Goal: Task Accomplishment & Management: Manage account settings

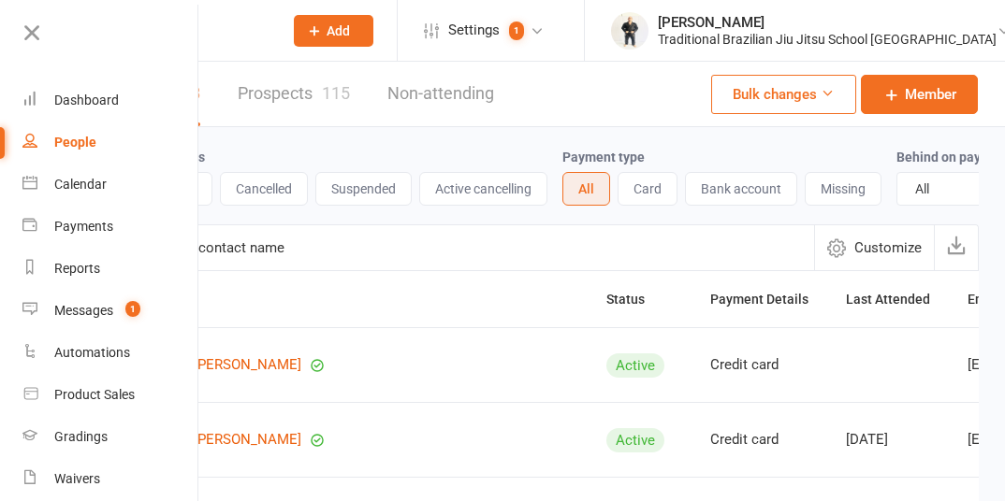
select select "100"
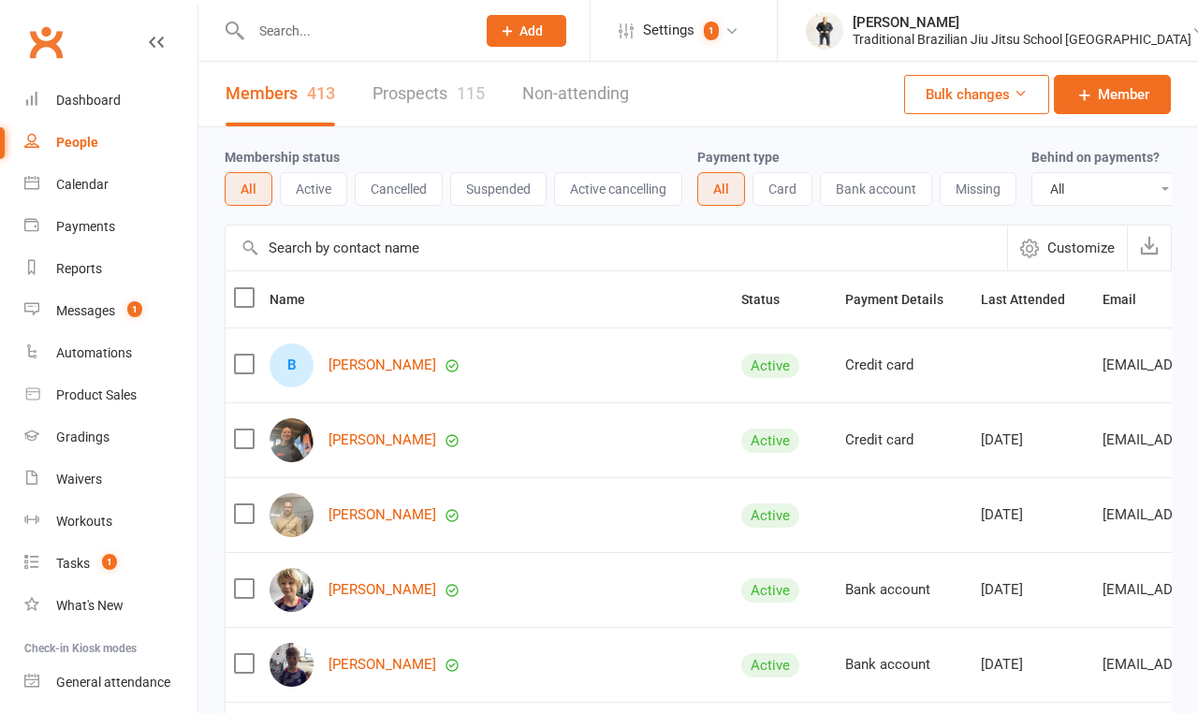
click at [296, 22] on input "text" at bounding box center [353, 31] width 217 height 26
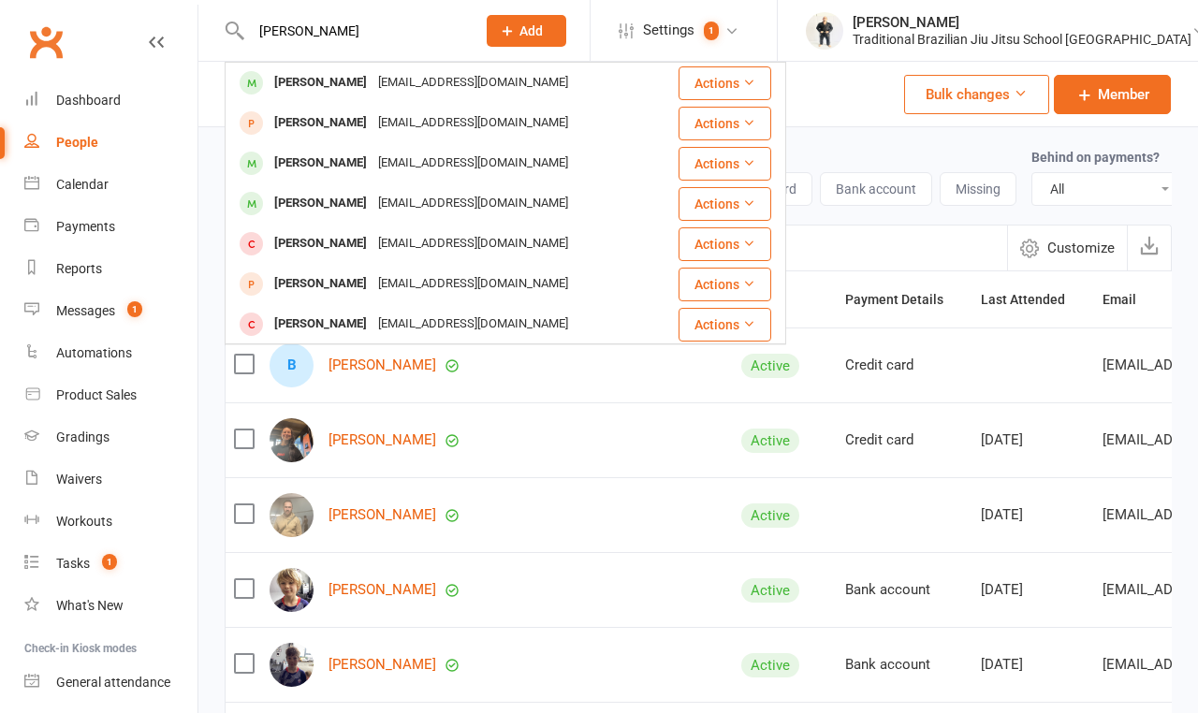
type input "[PERSON_NAME]"
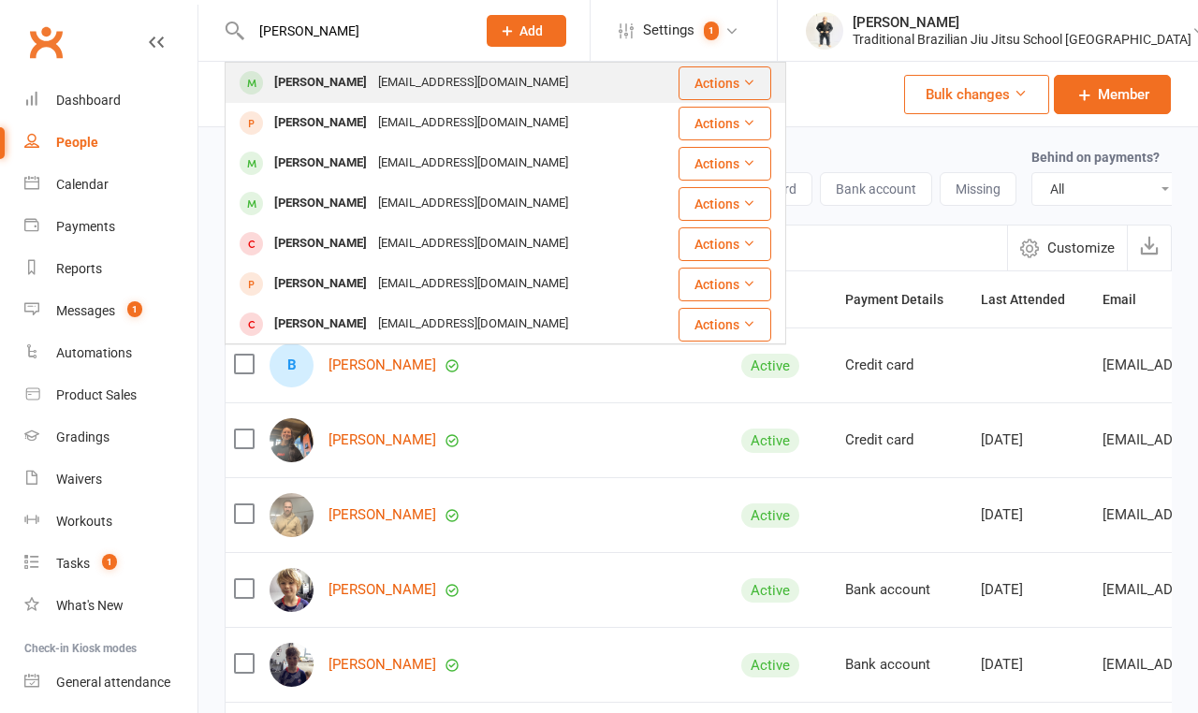
drag, startPoint x: 310, startPoint y: 57, endPoint x: 322, endPoint y: 79, distance: 24.7
click at [322, 79] on div "[PERSON_NAME]" at bounding box center [321, 82] width 104 height 27
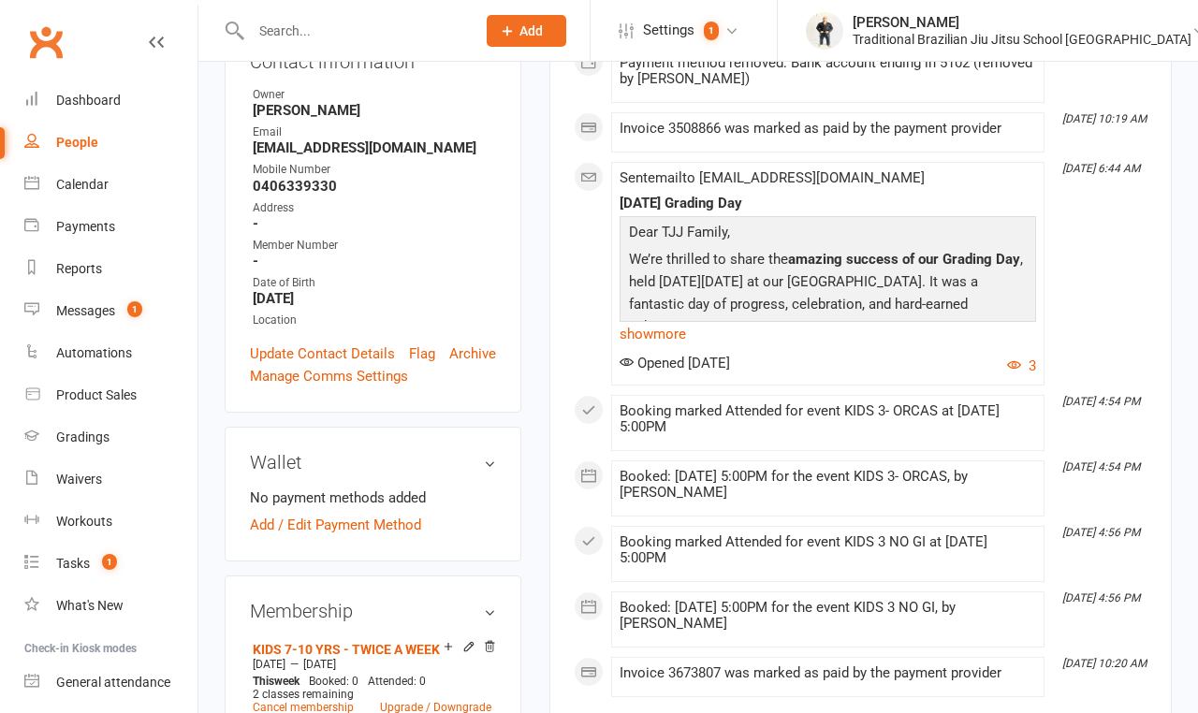
scroll to position [402, 0]
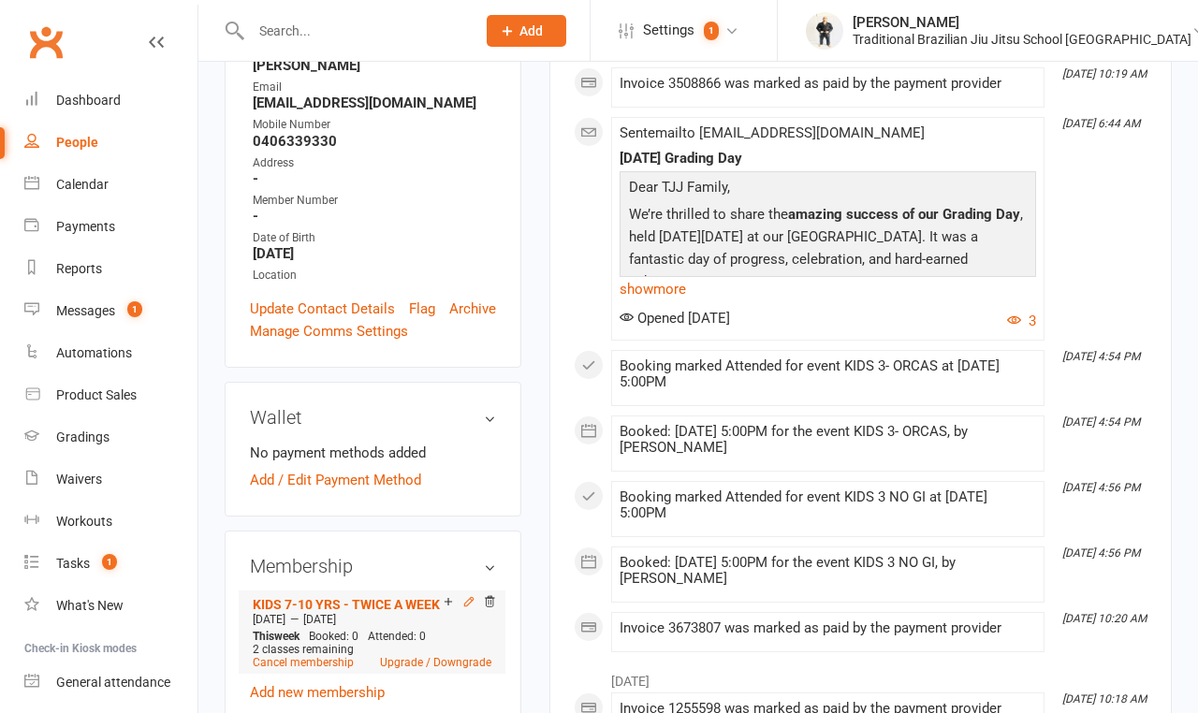
click at [472, 501] on icon at bounding box center [468, 601] width 13 height 13
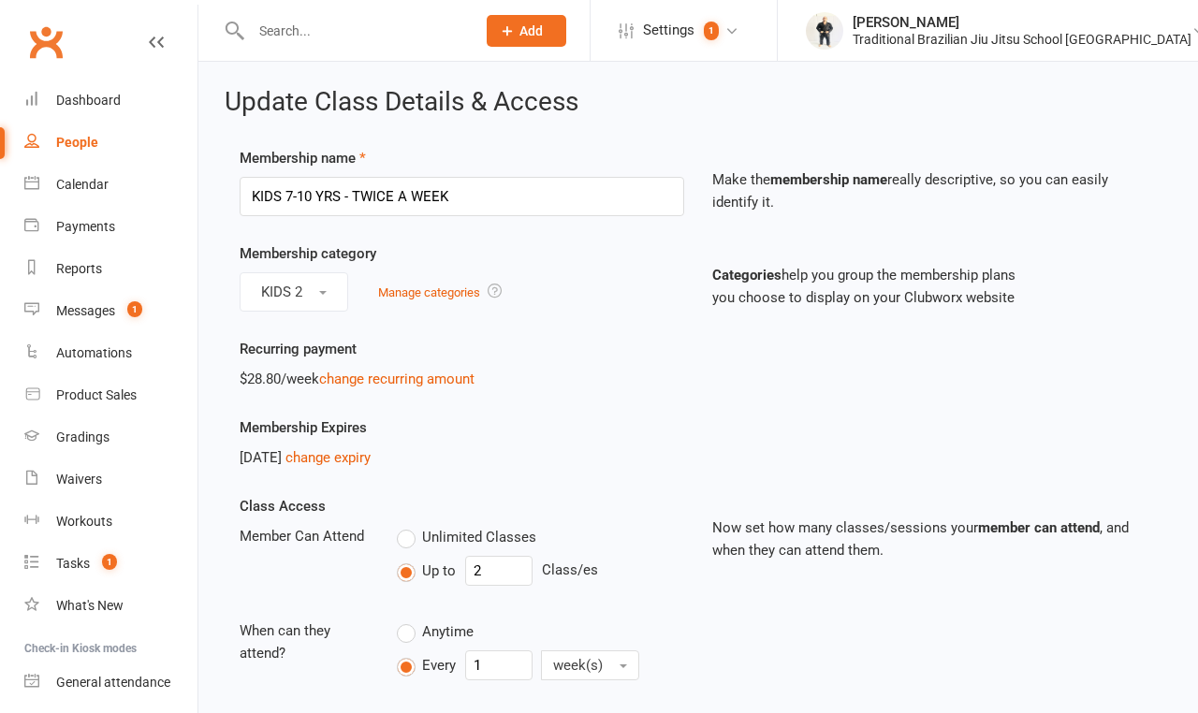
scroll to position [18, 0]
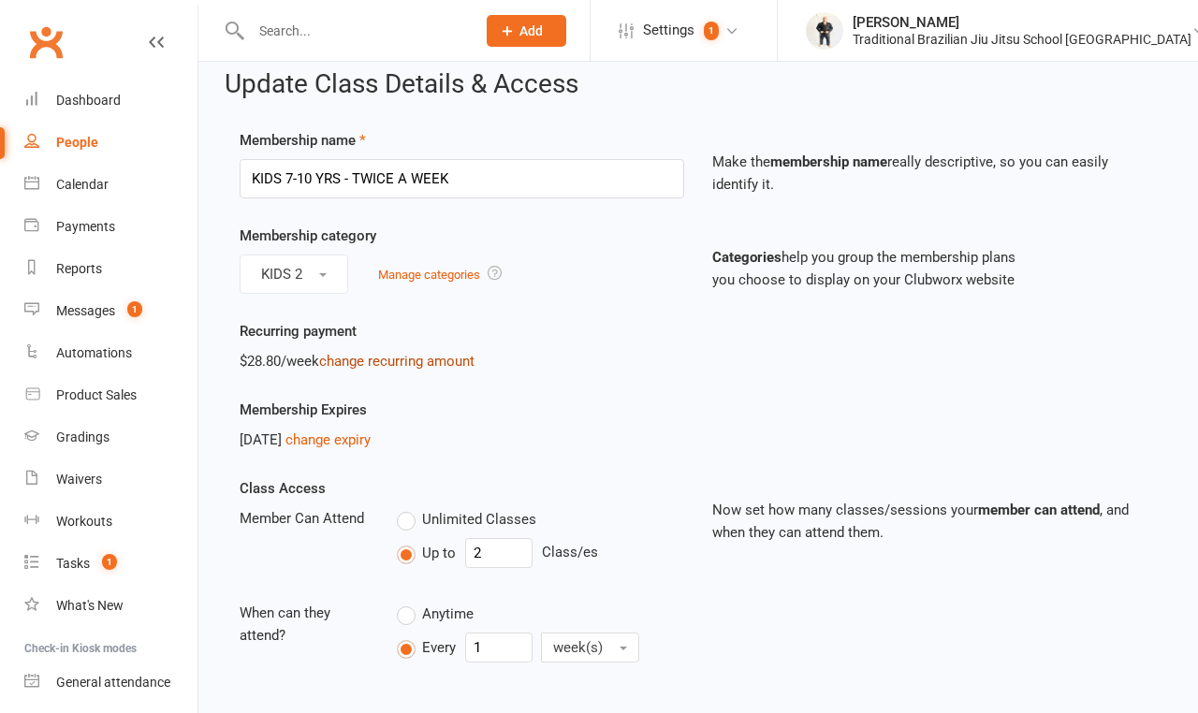
click at [349, 370] on link "change recurring amount" at bounding box center [396, 361] width 155 height 17
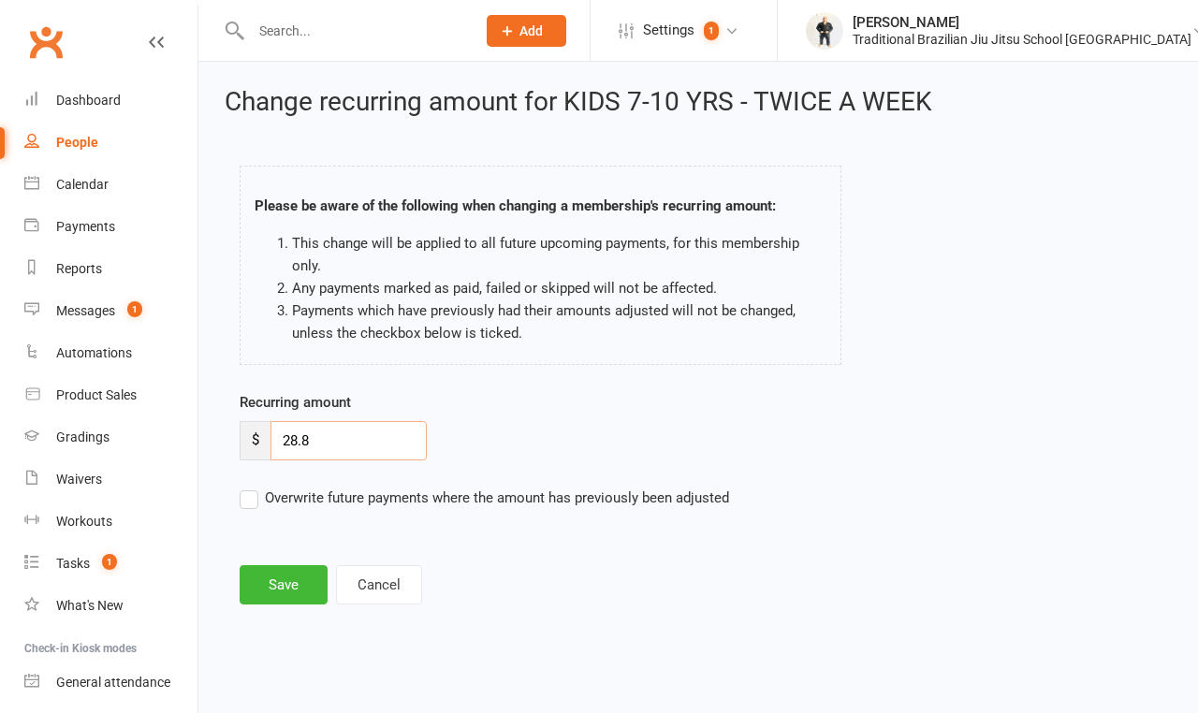
click at [309, 438] on input "28.8" at bounding box center [348, 440] width 156 height 39
type input "25"
click at [288, 501] on button "Save" at bounding box center [284, 584] width 88 height 39
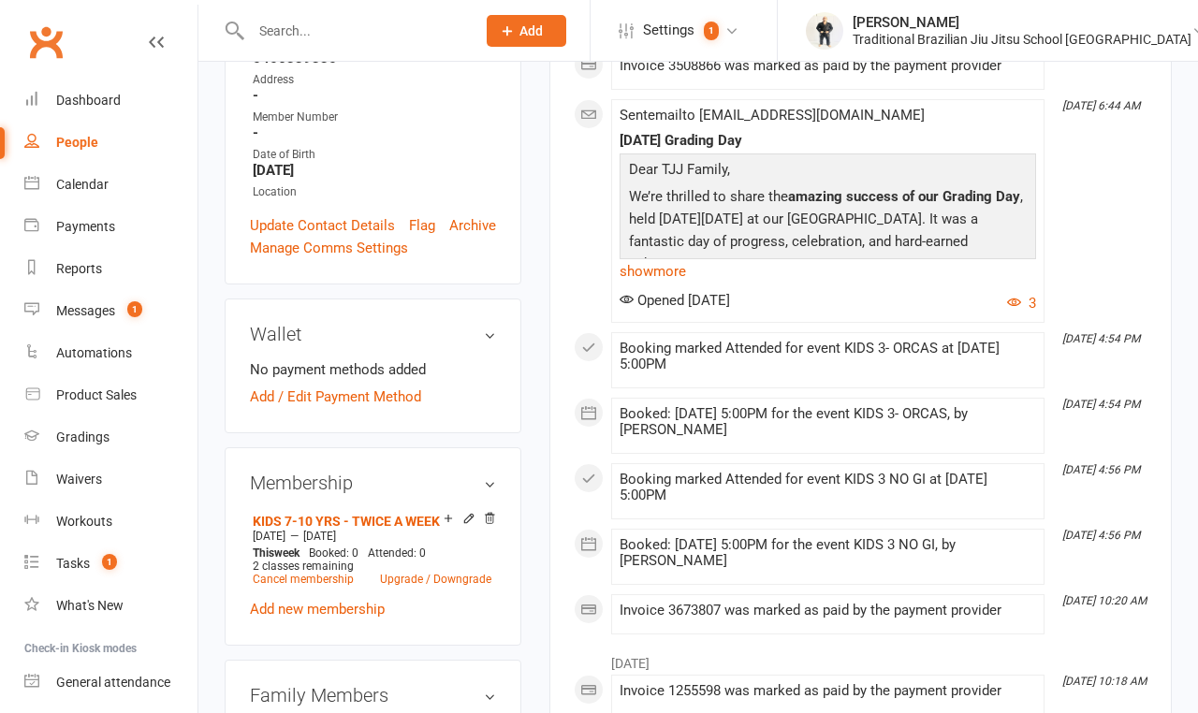
scroll to position [507, 0]
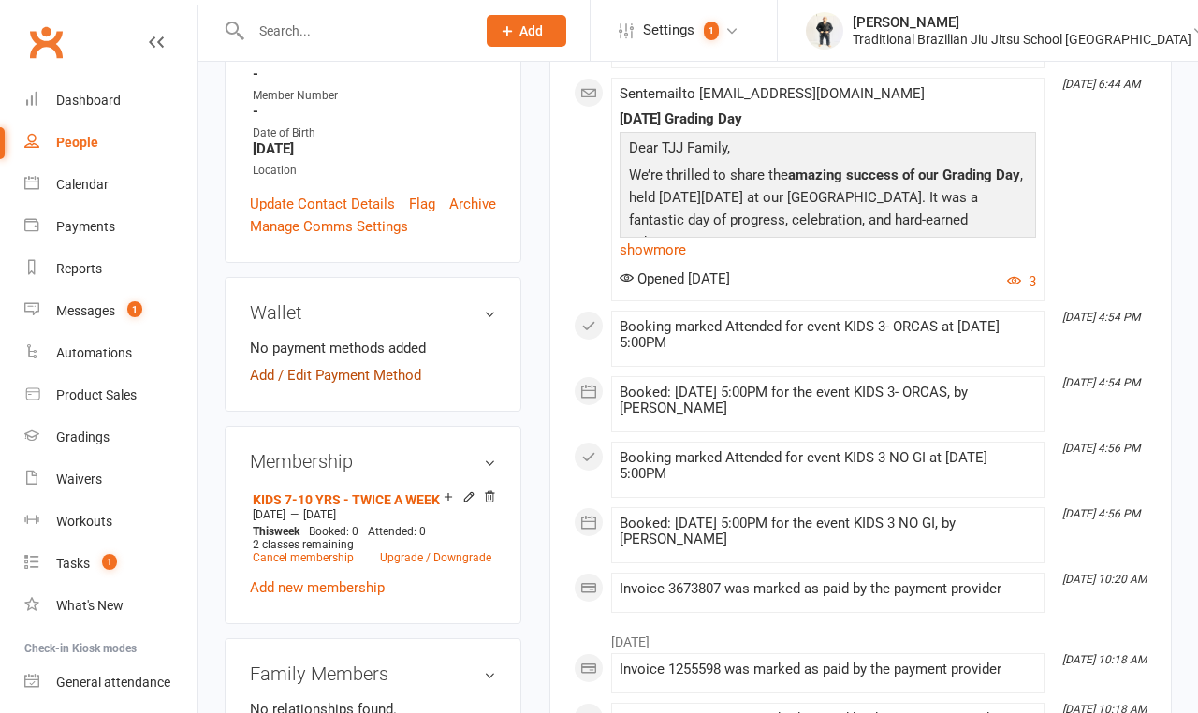
click at [269, 364] on link "Add / Edit Payment Method" at bounding box center [335, 375] width 171 height 22
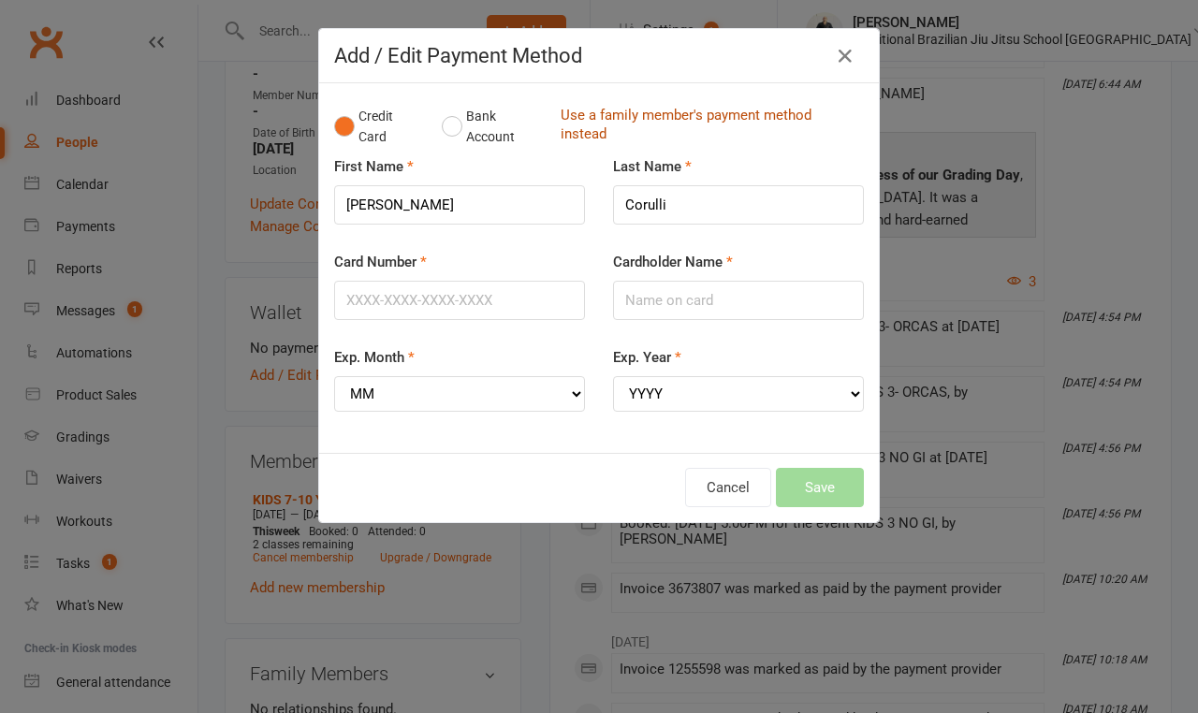
click at [683, 114] on link "Use a family member's payment method instead" at bounding box center [707, 127] width 294 height 42
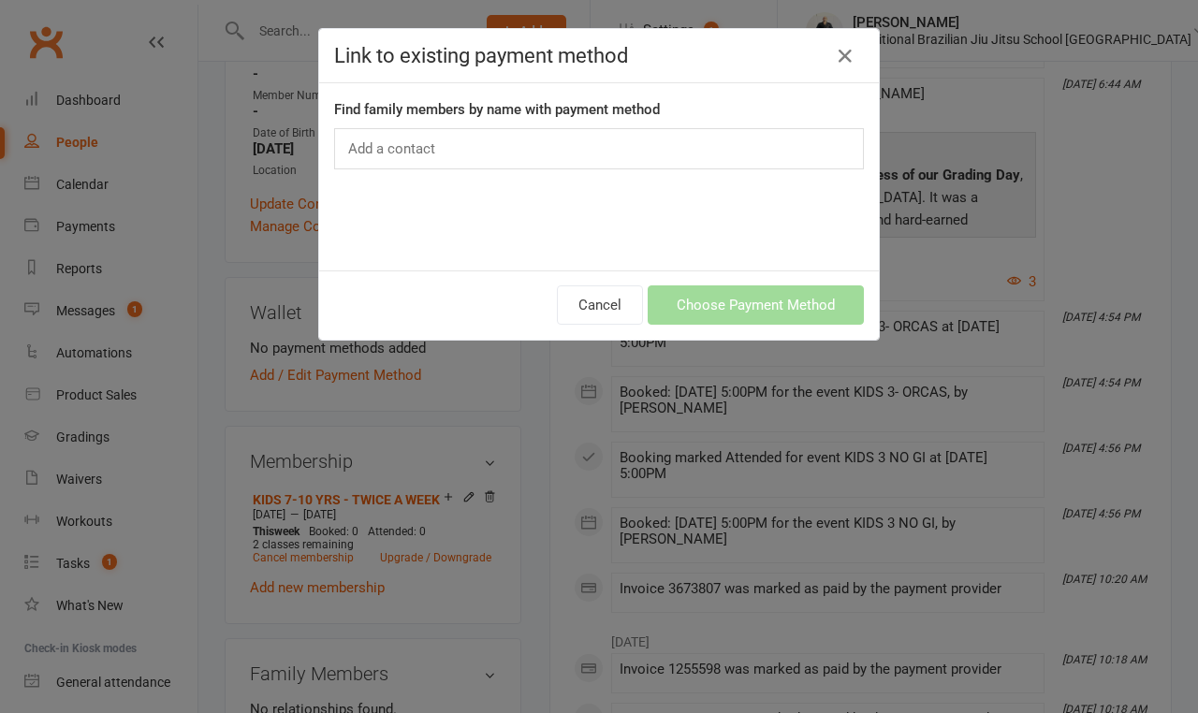
click at [414, 164] on div "Add a contact" at bounding box center [599, 148] width 530 height 41
type input "rosat"
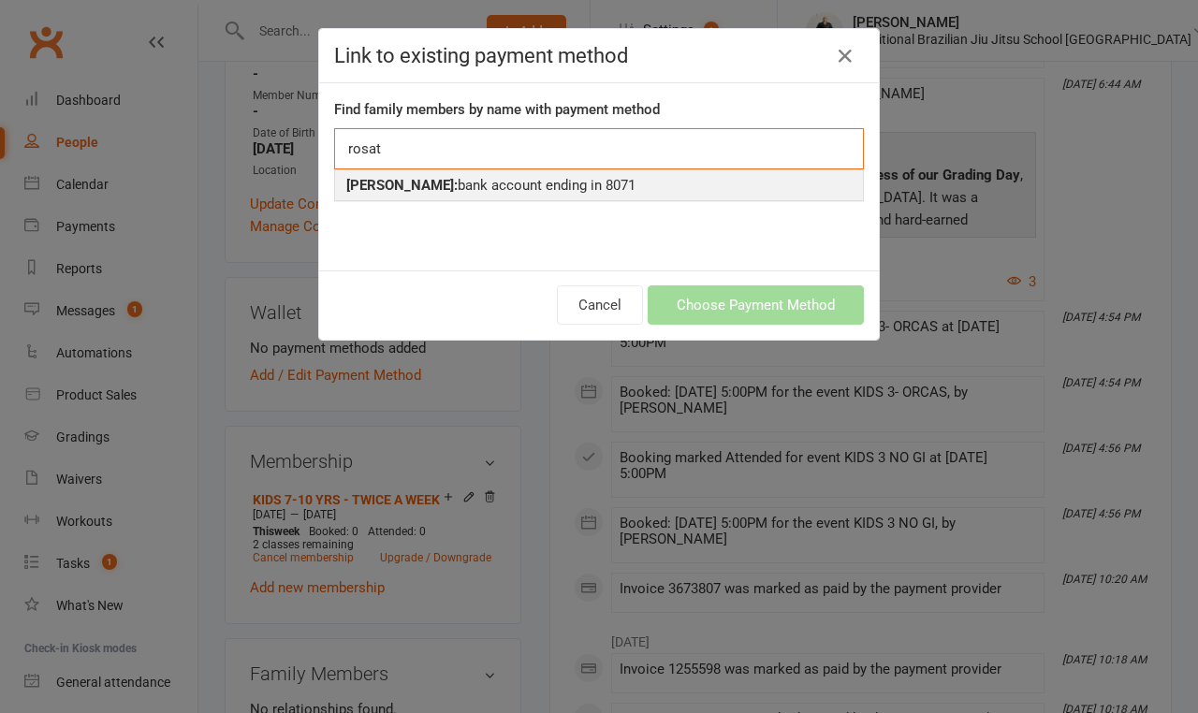
click at [438, 181] on strong "[PERSON_NAME]:" at bounding box center [401, 185] width 111 height 17
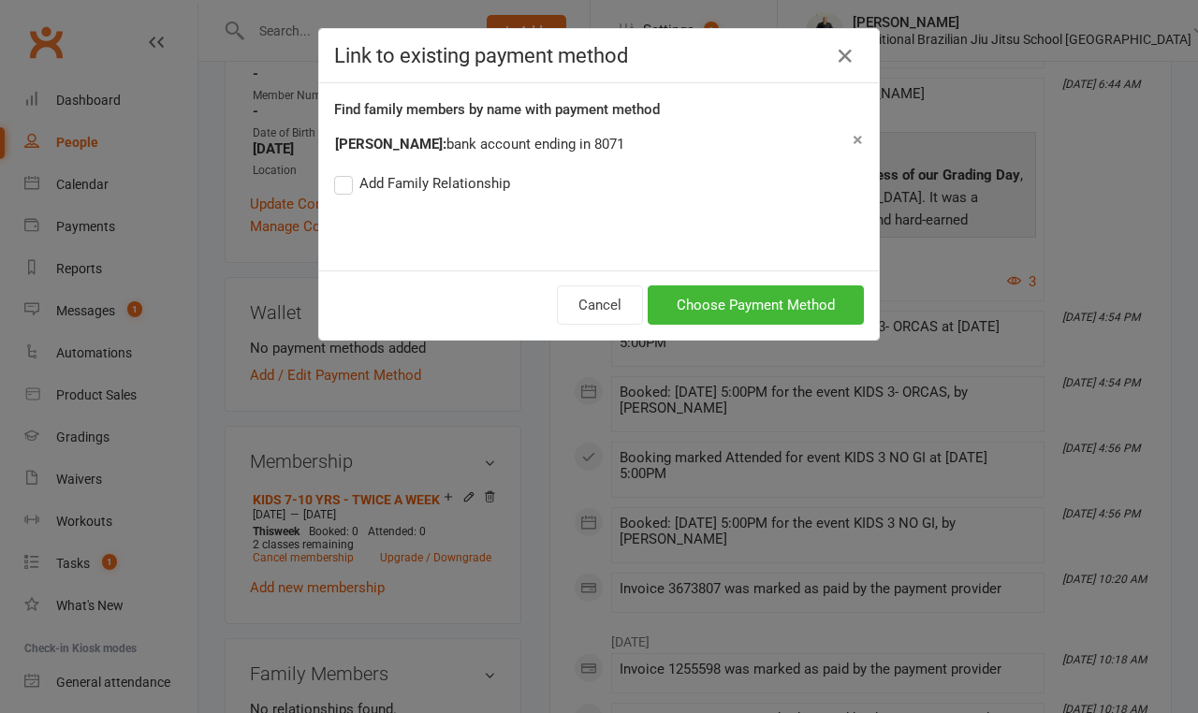
click at [341, 181] on label "Add Family Relationship" at bounding box center [422, 183] width 176 height 22
click at [341, 172] on input "Add Family Relationship" at bounding box center [340, 172] width 12 height 0
click at [723, 299] on button "Choose Payment Method" at bounding box center [755, 304] width 216 height 39
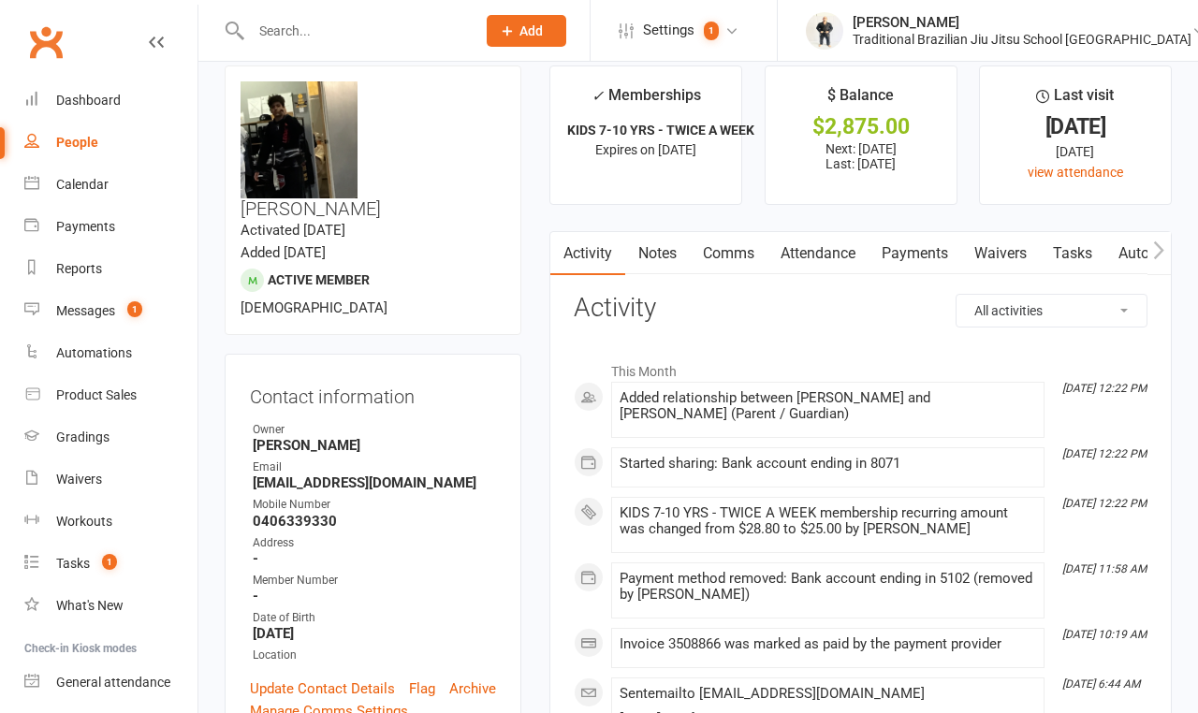
scroll to position [0, 0]
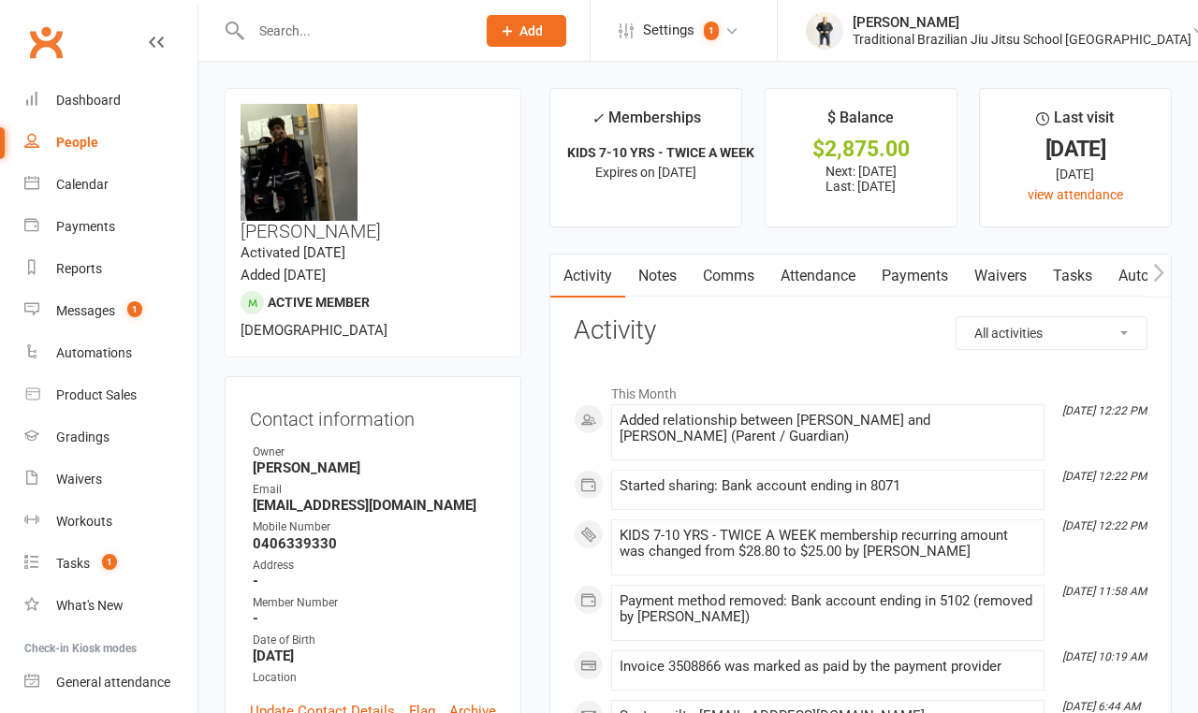
click at [305, 33] on input "text" at bounding box center [353, 31] width 217 height 26
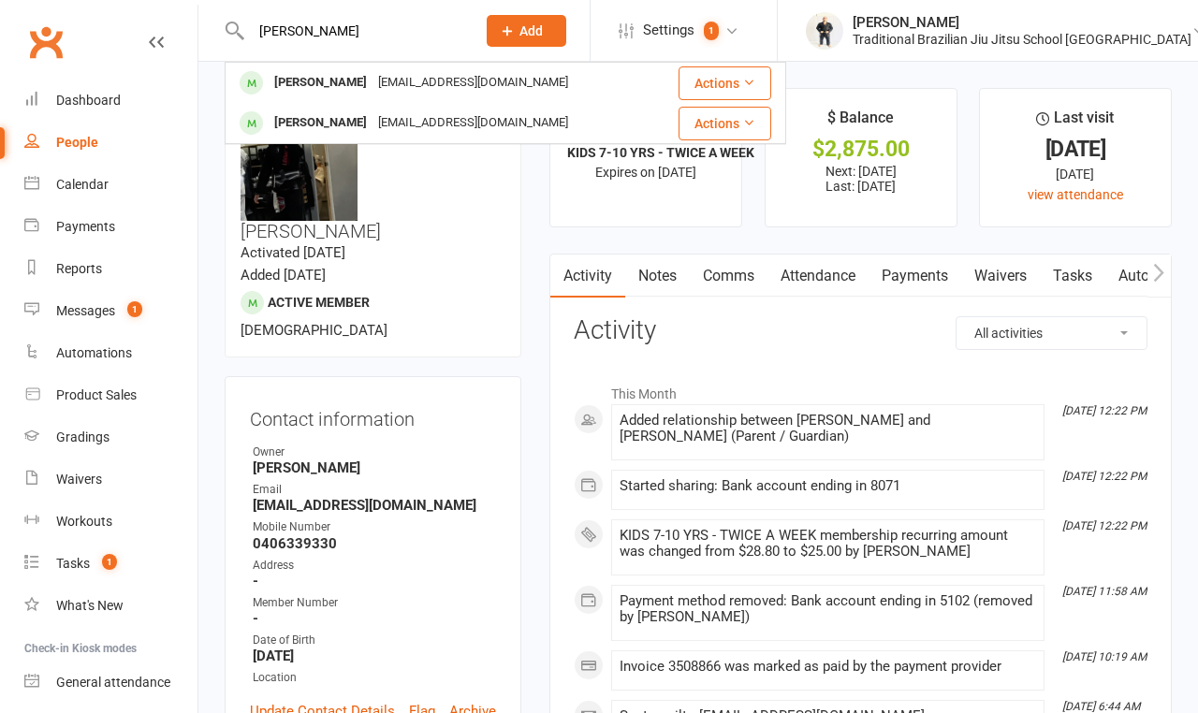
type input "[PERSON_NAME]"
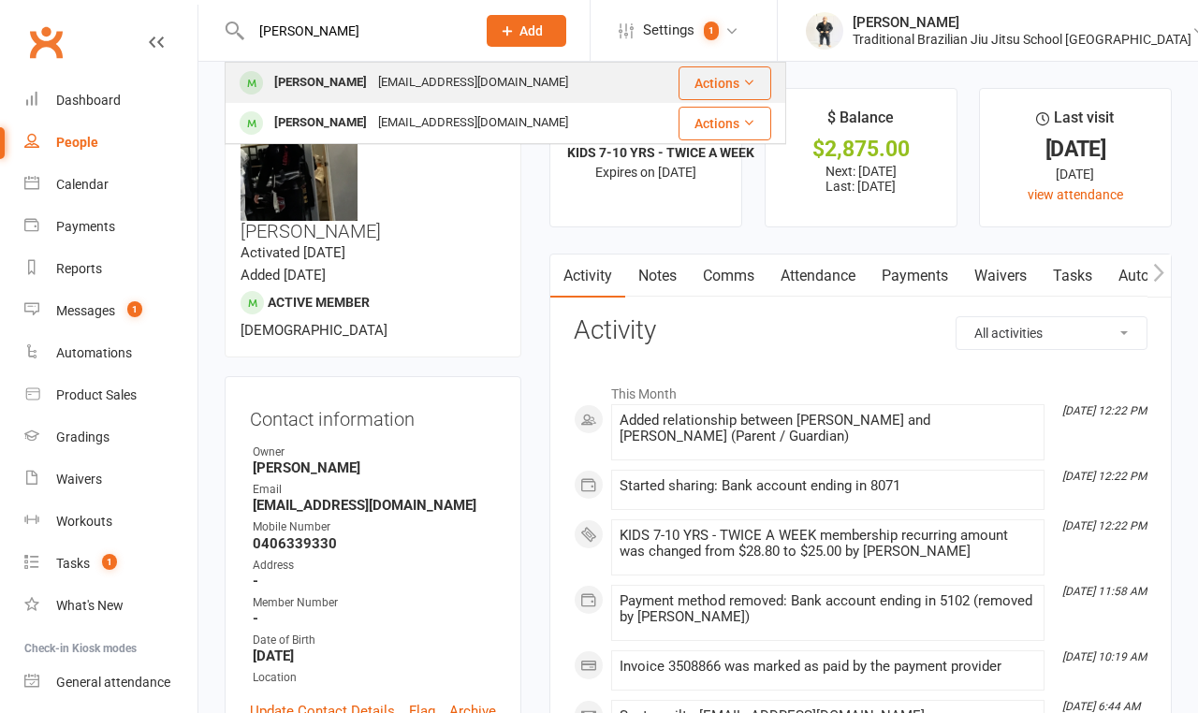
drag, startPoint x: 303, startPoint y: 61, endPoint x: 285, endPoint y: 76, distance: 23.2
click at [285, 76] on div "[PERSON_NAME]" at bounding box center [321, 82] width 104 height 27
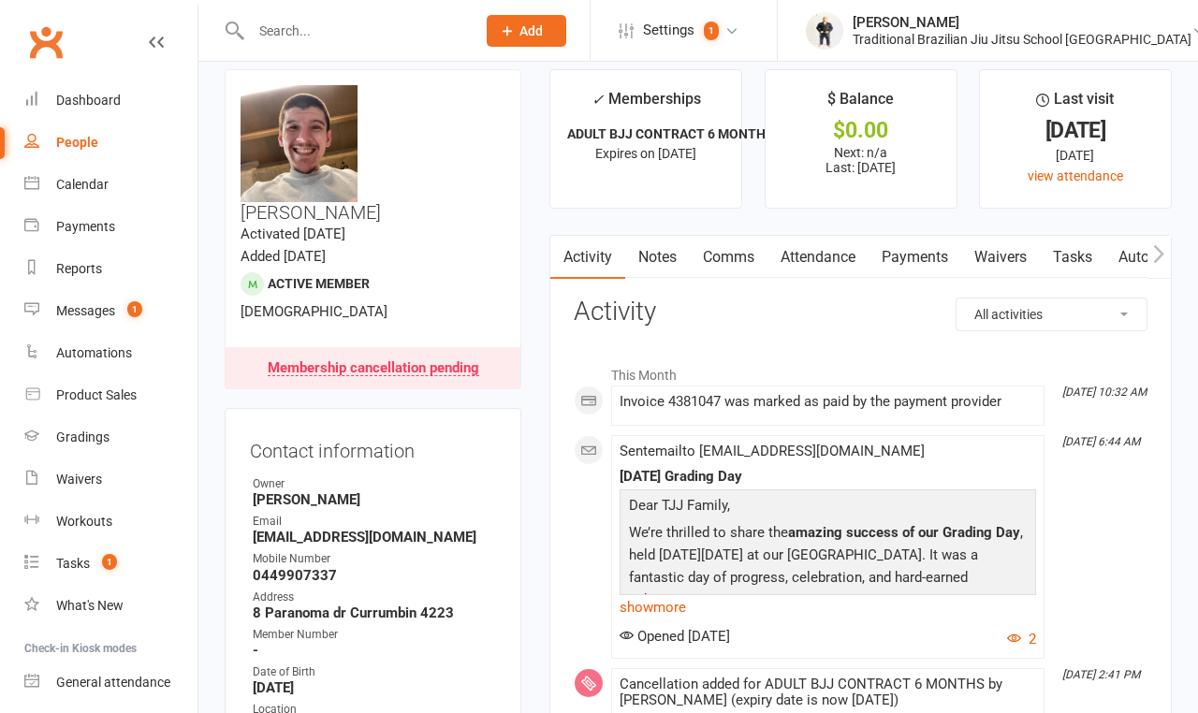
scroll to position [19, 0]
click at [912, 254] on link "Payments" at bounding box center [914, 257] width 93 height 43
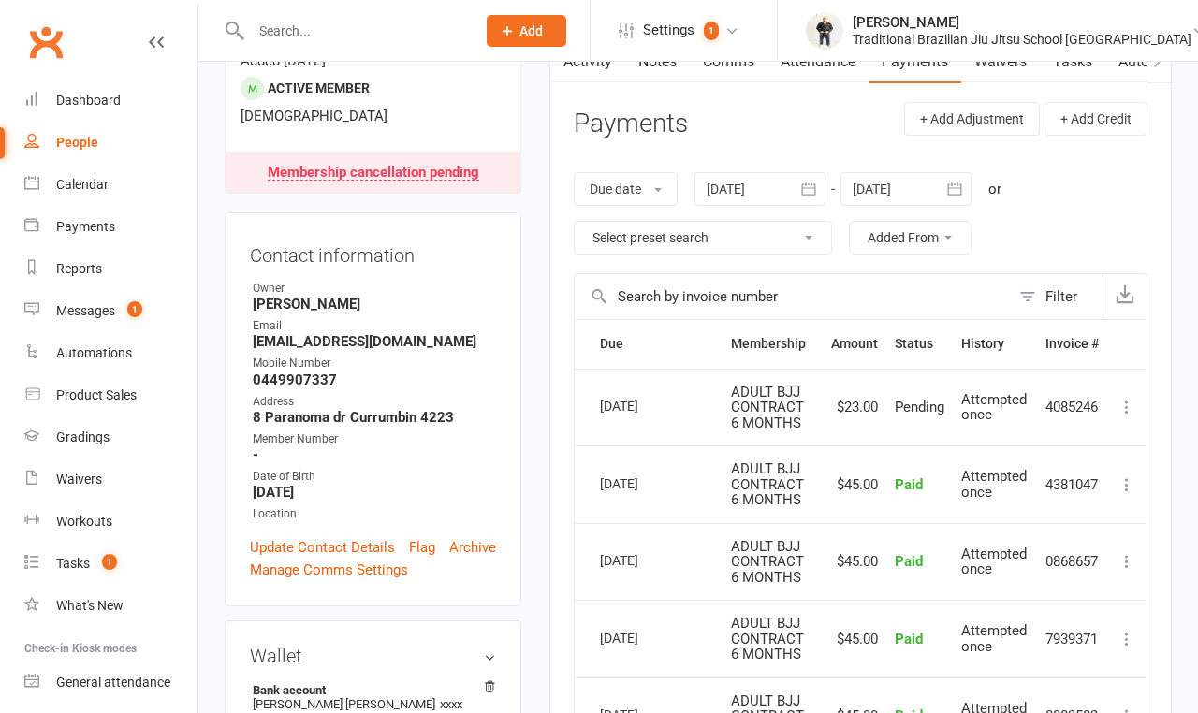
scroll to position [218, 0]
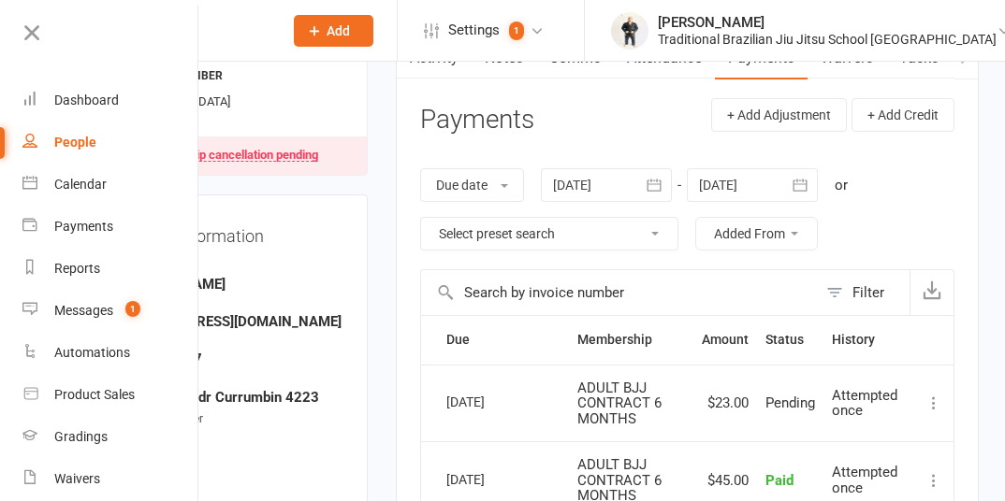
click at [425, 357] on th at bounding box center [429, 340] width 17 height 48
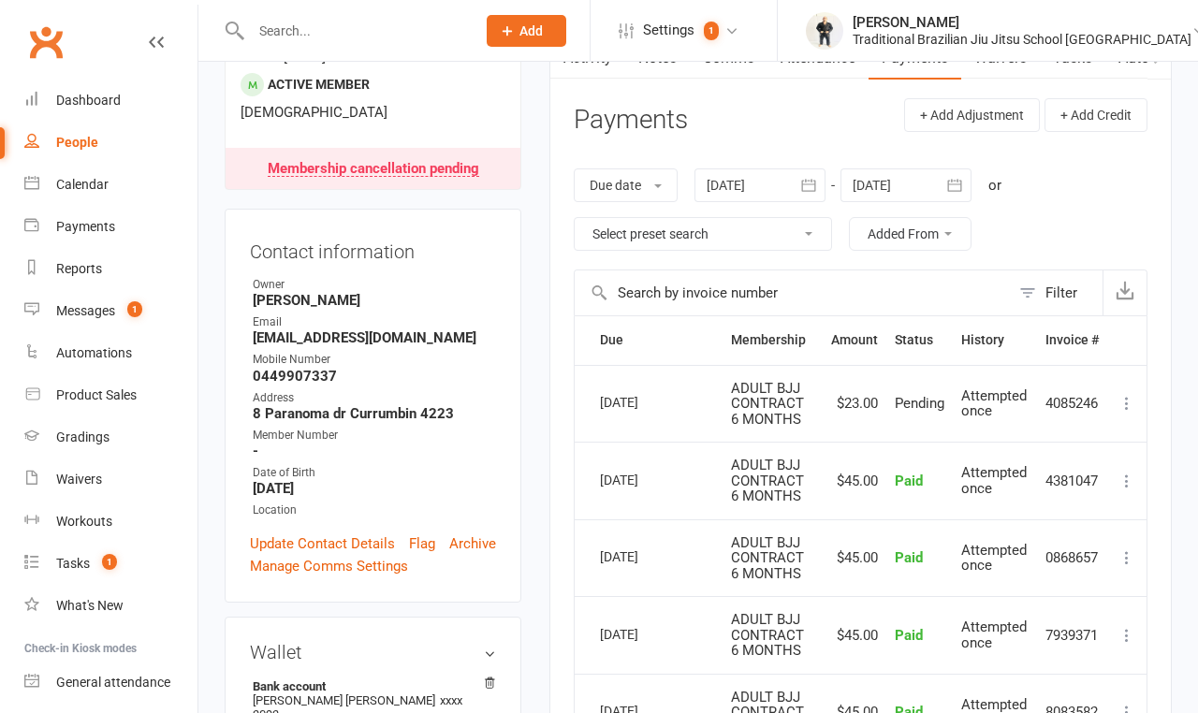
click at [305, 24] on input "text" at bounding box center [353, 31] width 217 height 26
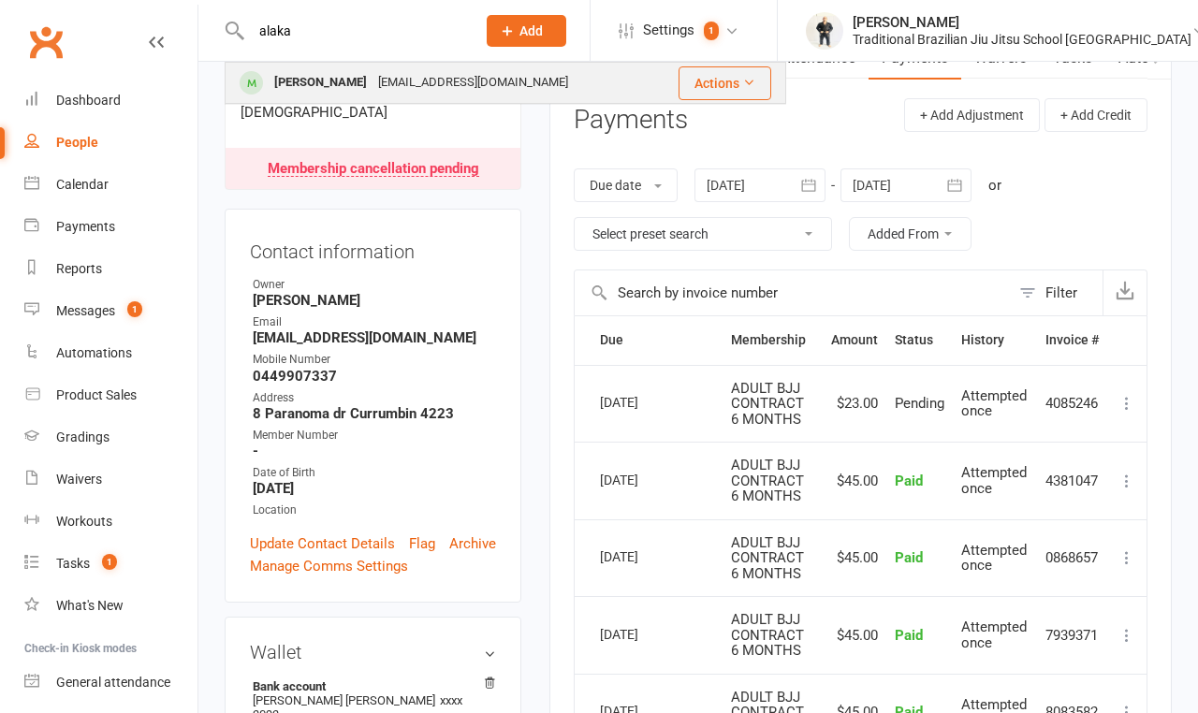
type input "alaka"
click at [285, 83] on div "[PERSON_NAME]" at bounding box center [321, 82] width 104 height 27
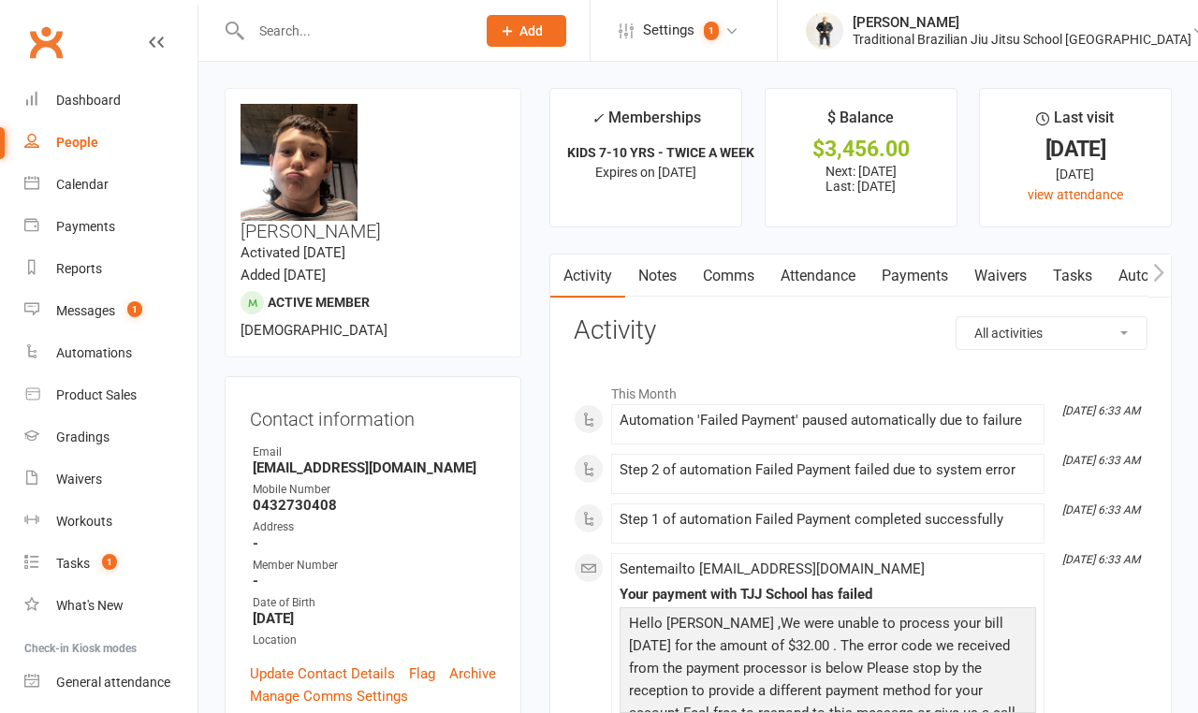
click at [902, 288] on link "Payments" at bounding box center [914, 275] width 93 height 43
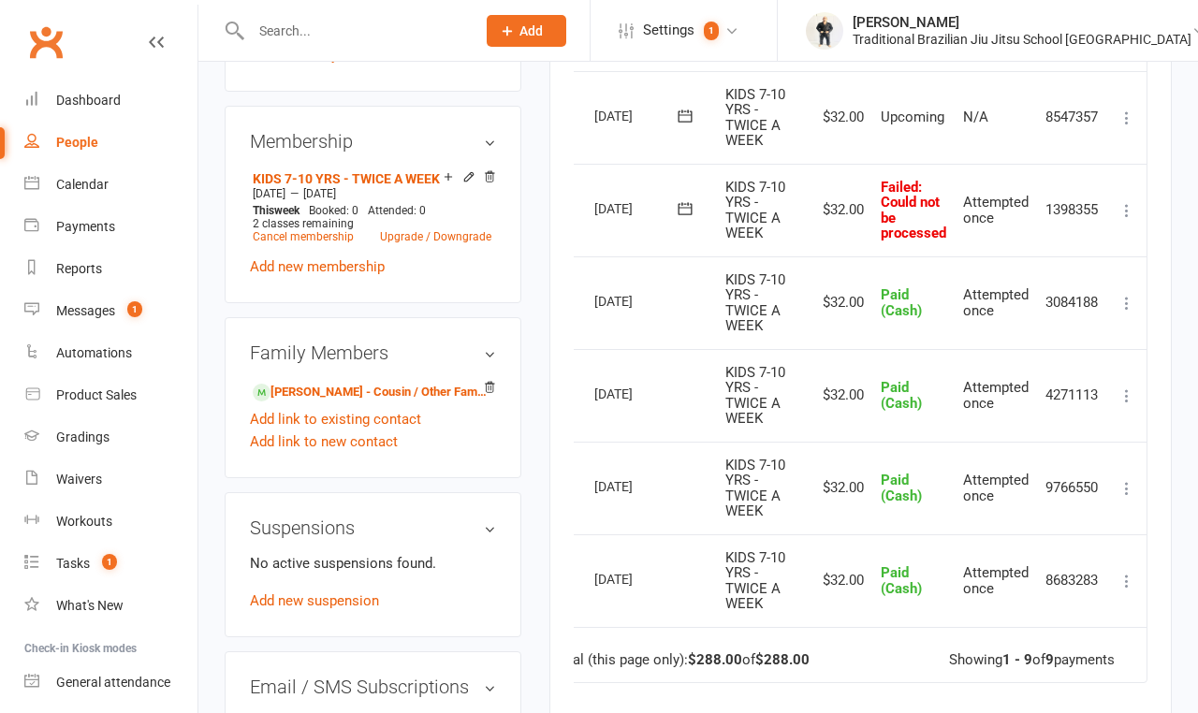
scroll to position [791, 0]
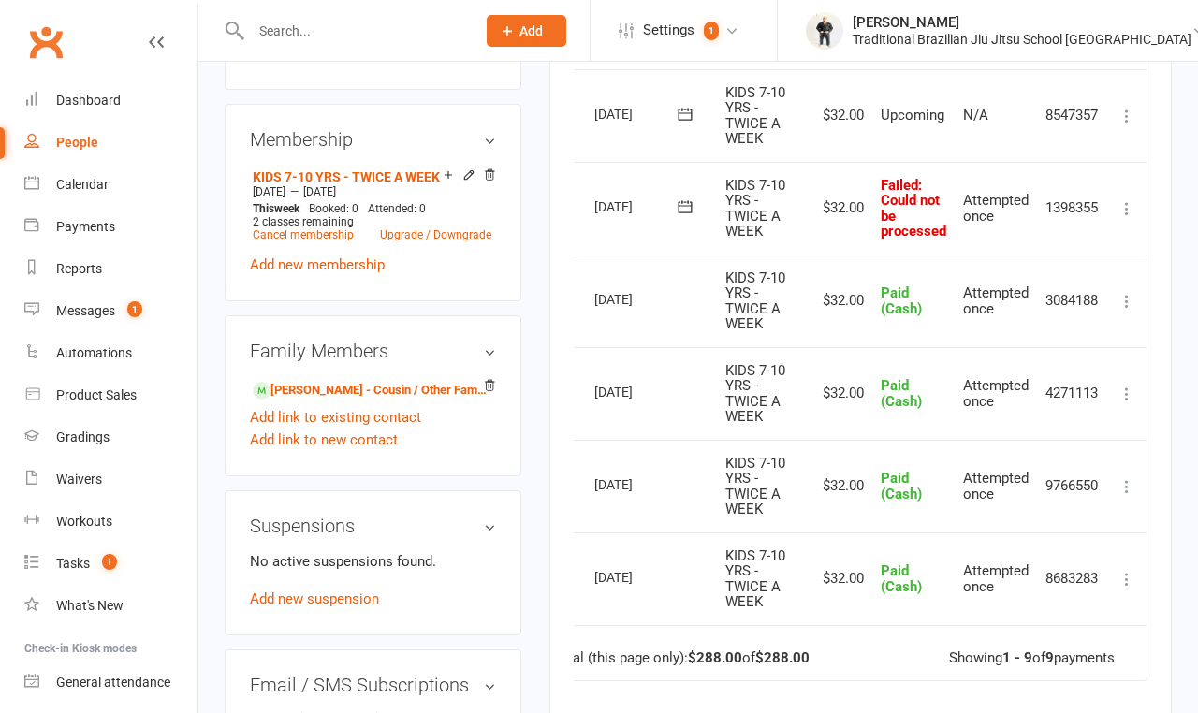
click at [1004, 298] on icon at bounding box center [1126, 301] width 19 height 19
click at [1004, 336] on link "Change to upcoming" at bounding box center [1043, 337] width 185 height 37
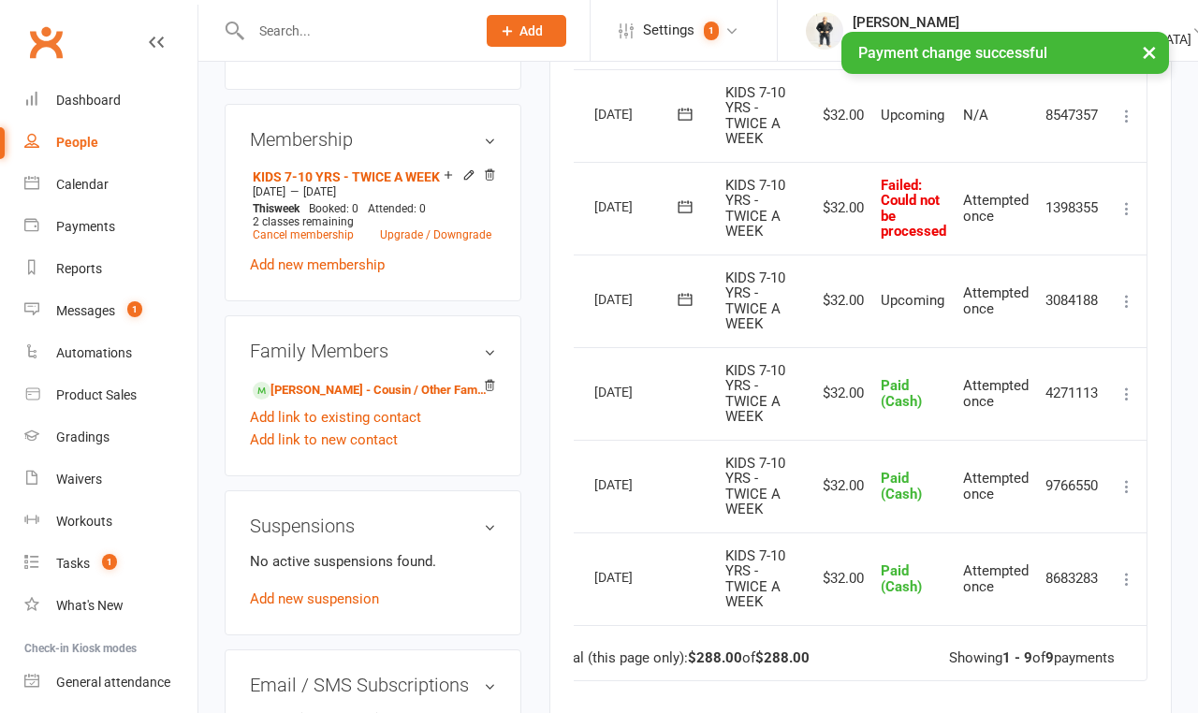
click at [1004, 392] on icon at bounding box center [1126, 394] width 19 height 19
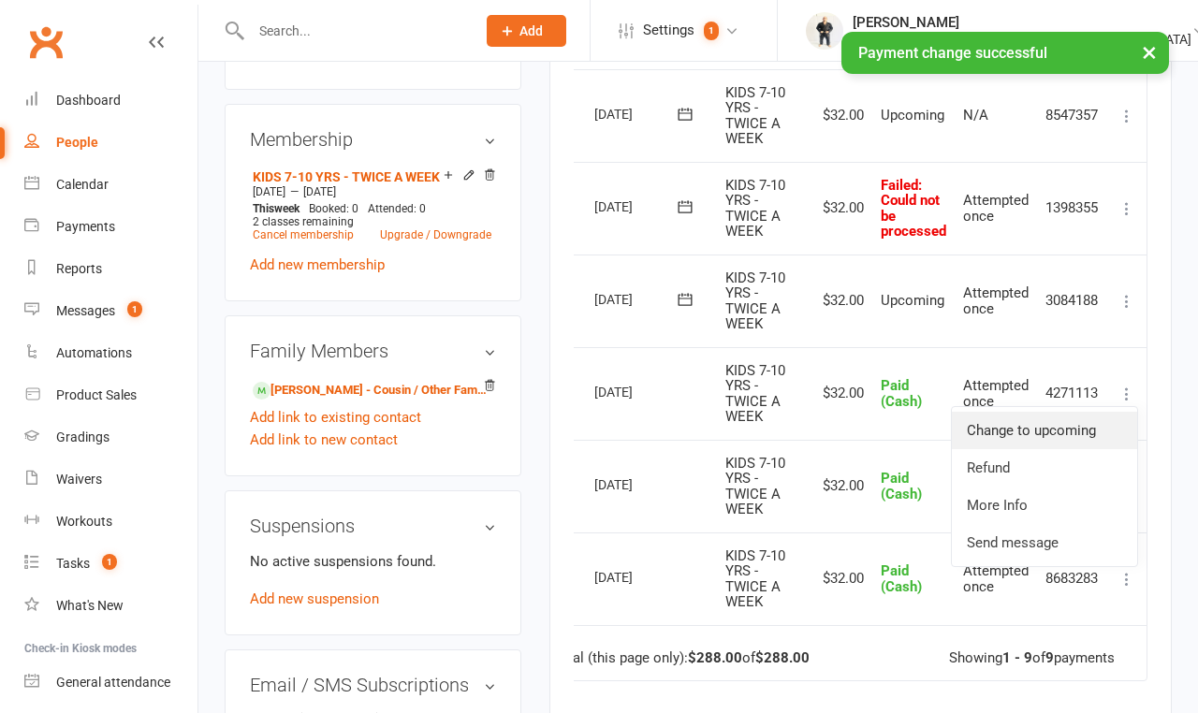
click at [1004, 429] on link "Change to upcoming" at bounding box center [1043, 430] width 185 height 37
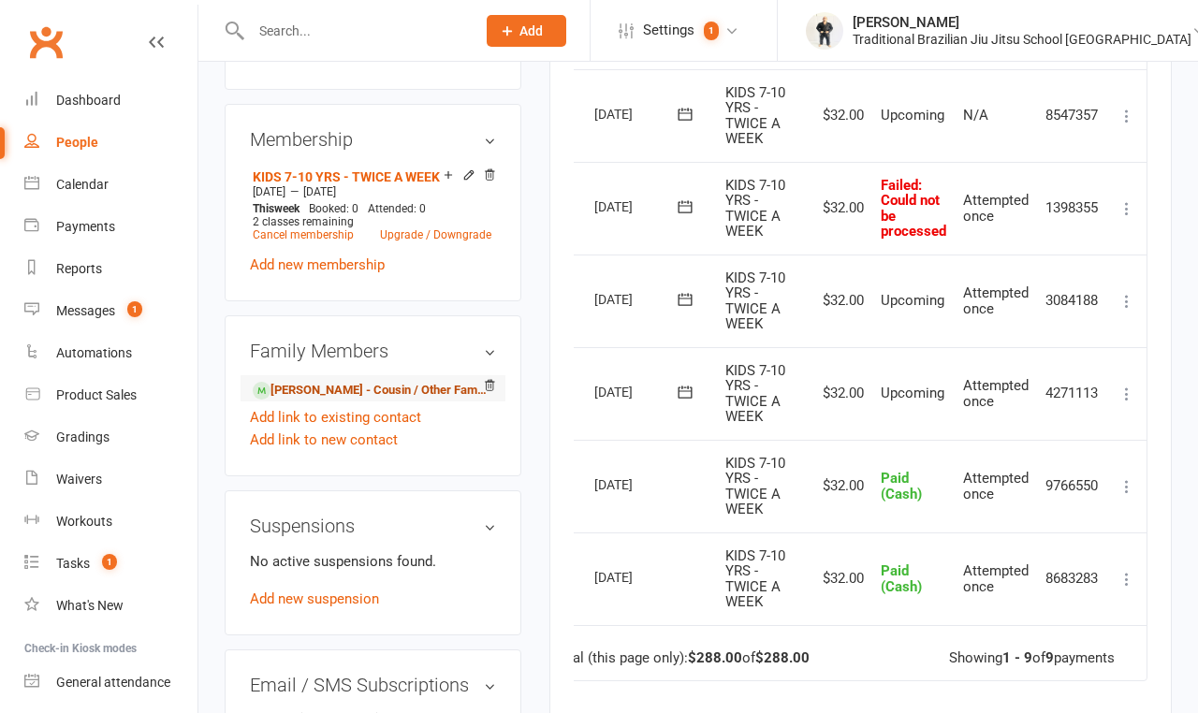
click at [351, 381] on link "[PERSON_NAME] - Cousin / Other Family" at bounding box center [370, 391] width 234 height 20
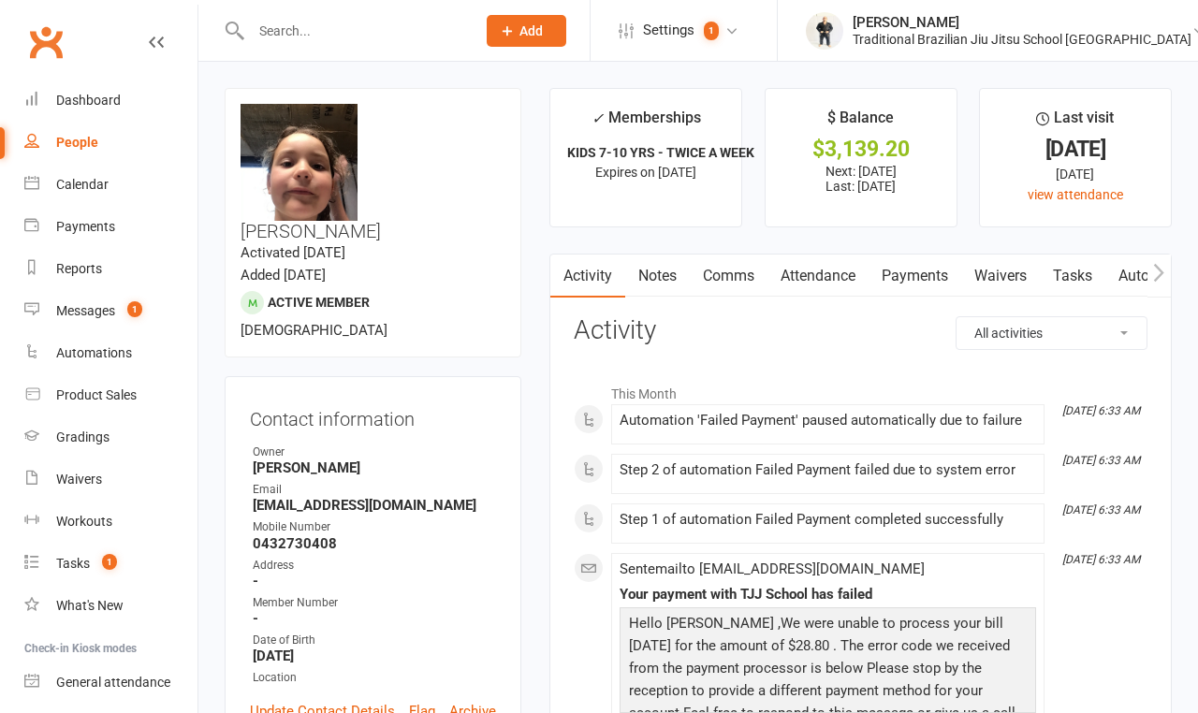
click at [910, 276] on link "Payments" at bounding box center [914, 275] width 93 height 43
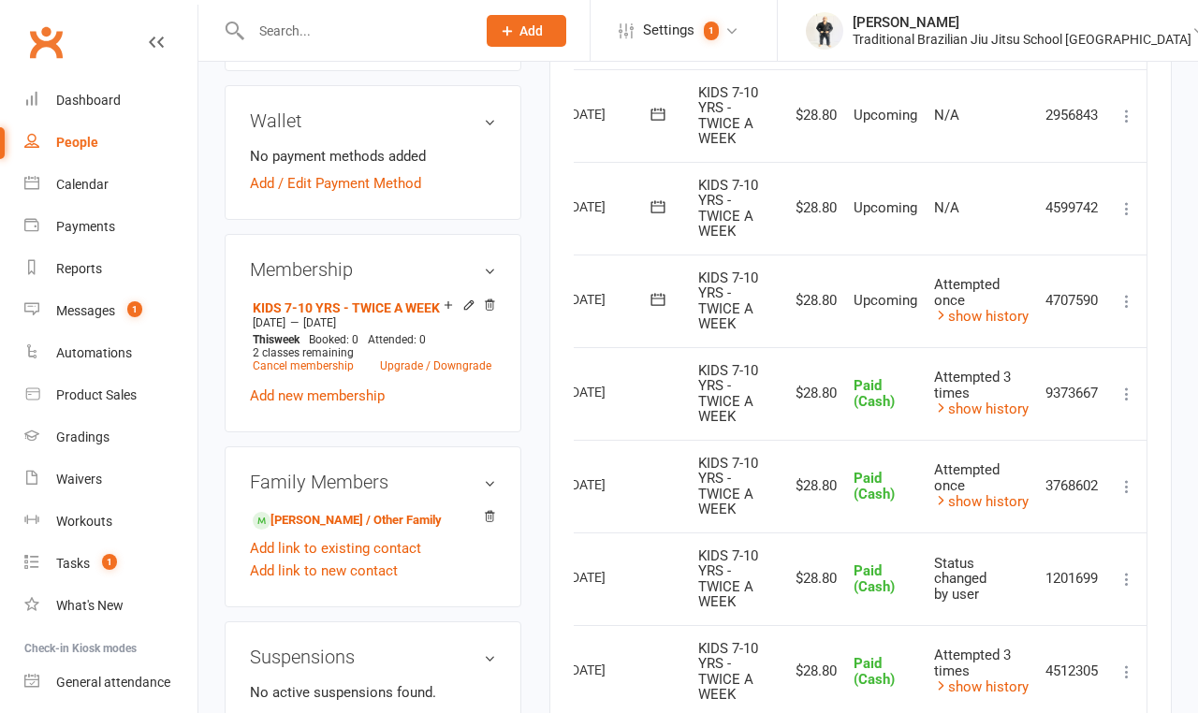
scroll to position [0, 61]
click at [1004, 477] on icon at bounding box center [1126, 486] width 19 height 19
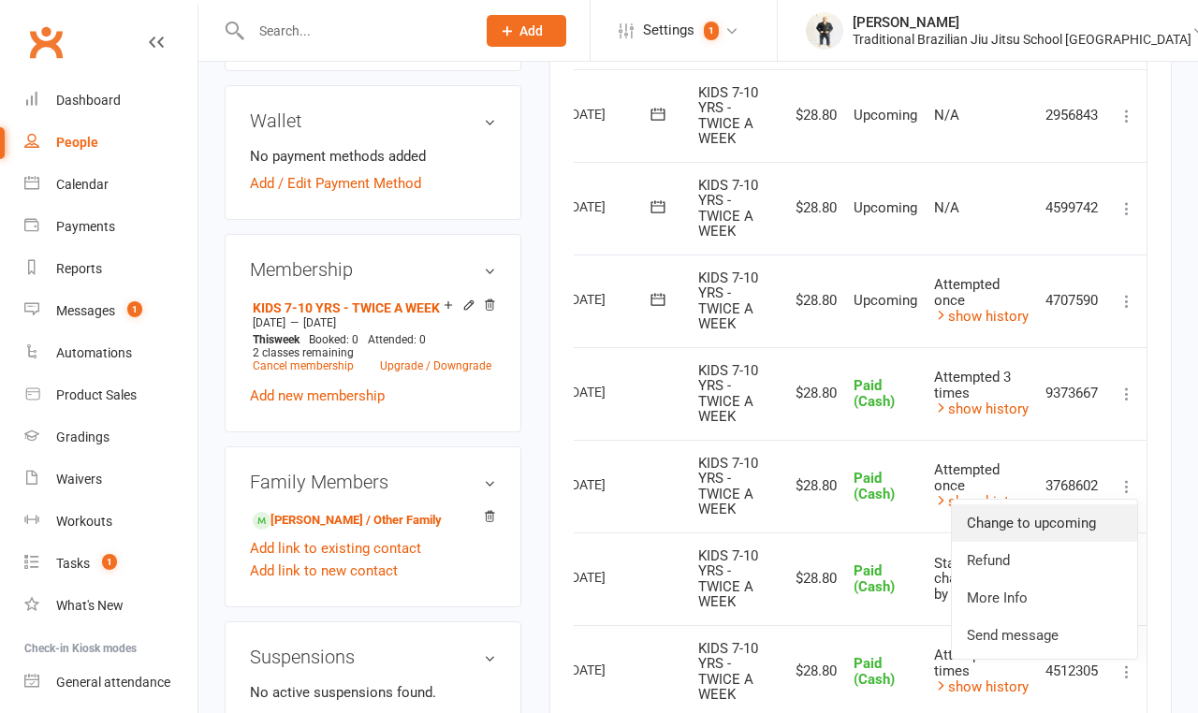
click at [1004, 501] on link "Change to upcoming" at bounding box center [1043, 522] width 185 height 37
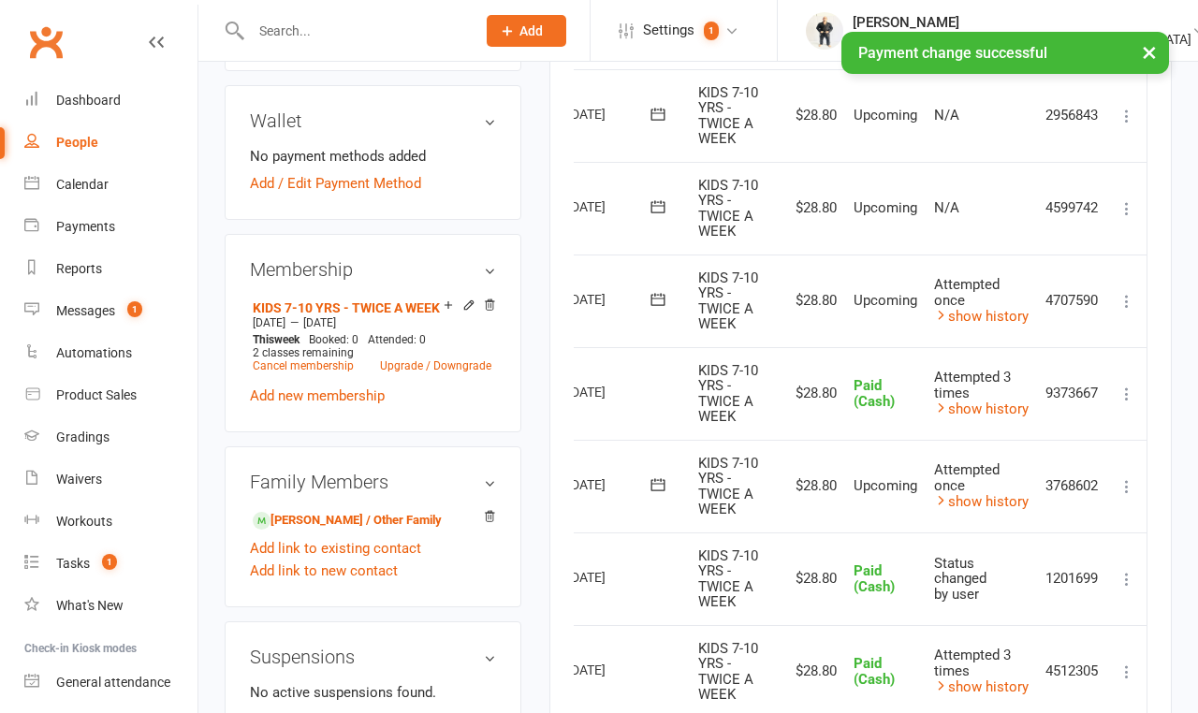
click at [1004, 385] on icon at bounding box center [1126, 394] width 19 height 19
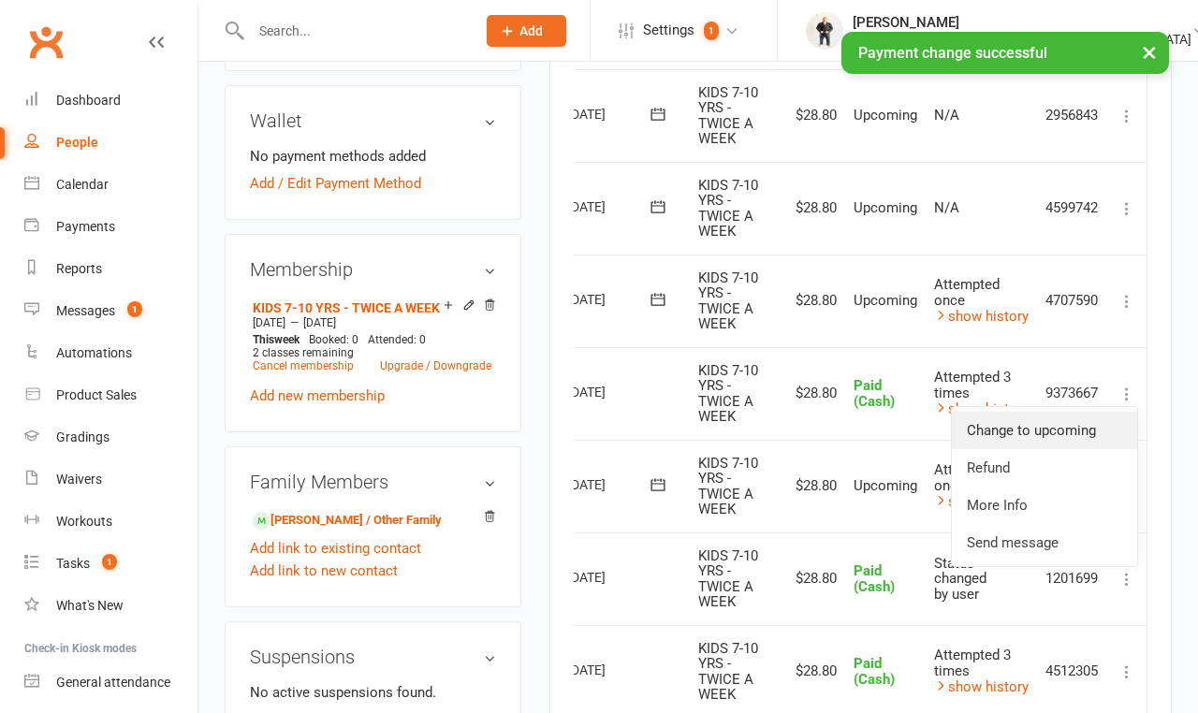
click at [1004, 418] on link "Change to upcoming" at bounding box center [1043, 430] width 185 height 37
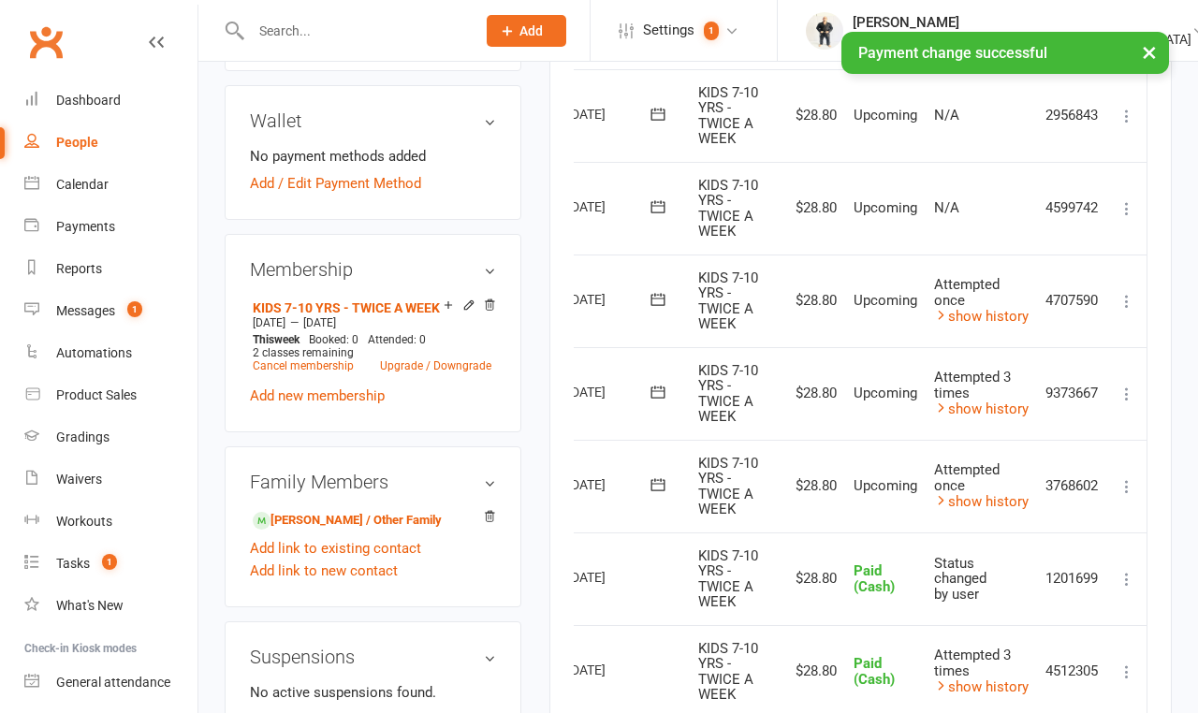
click at [1004, 293] on icon at bounding box center [1126, 301] width 19 height 19
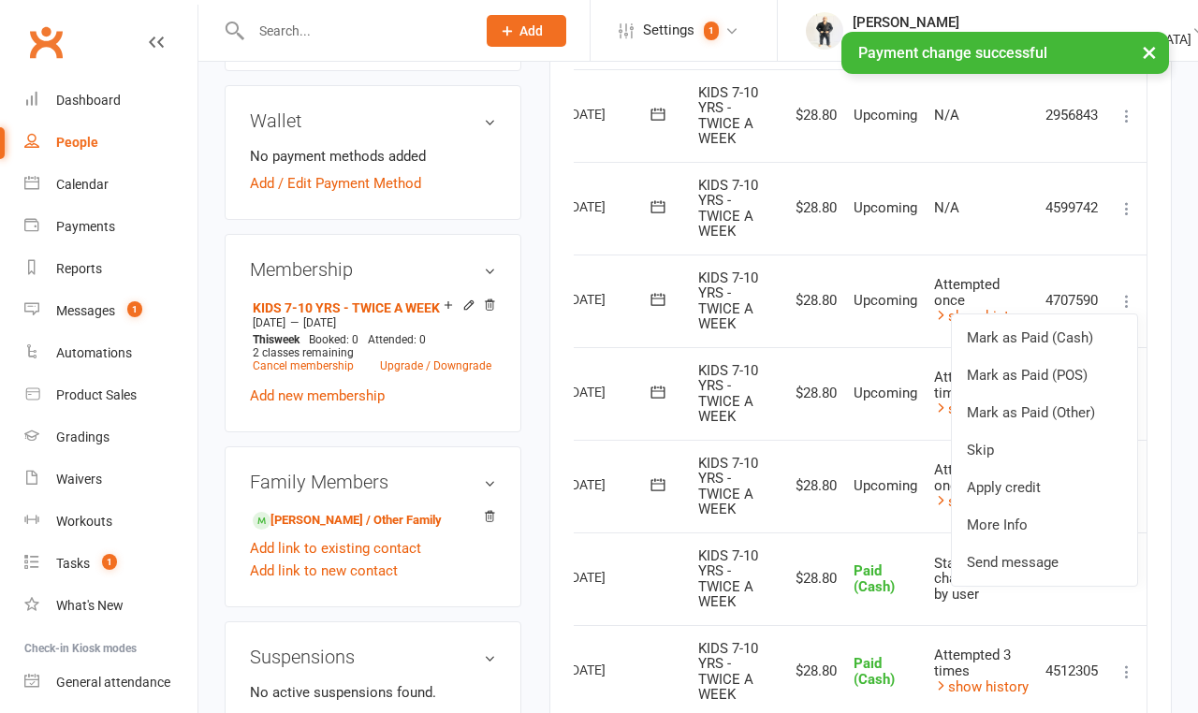
click at [819, 442] on td "$28.80" at bounding box center [813, 486] width 64 height 93
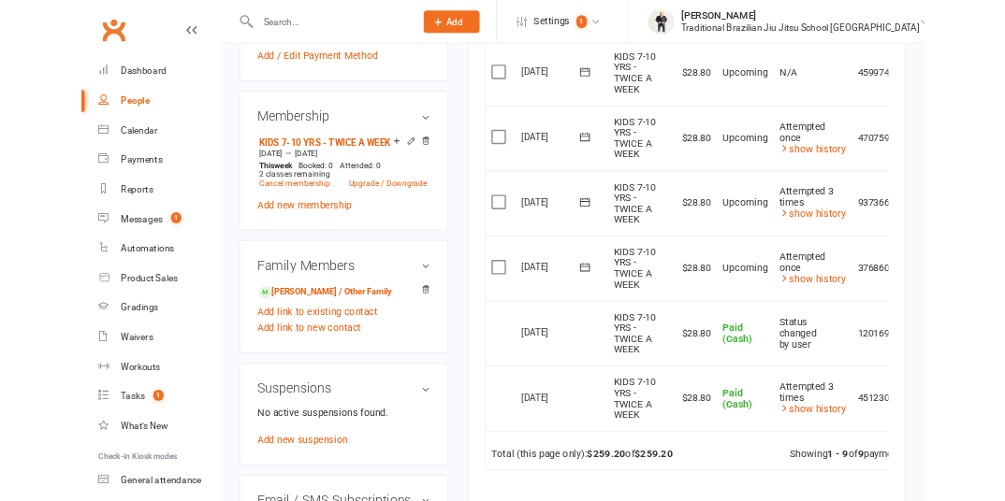
scroll to position [802, 0]
